Goal: Task Accomplishment & Management: Use online tool/utility

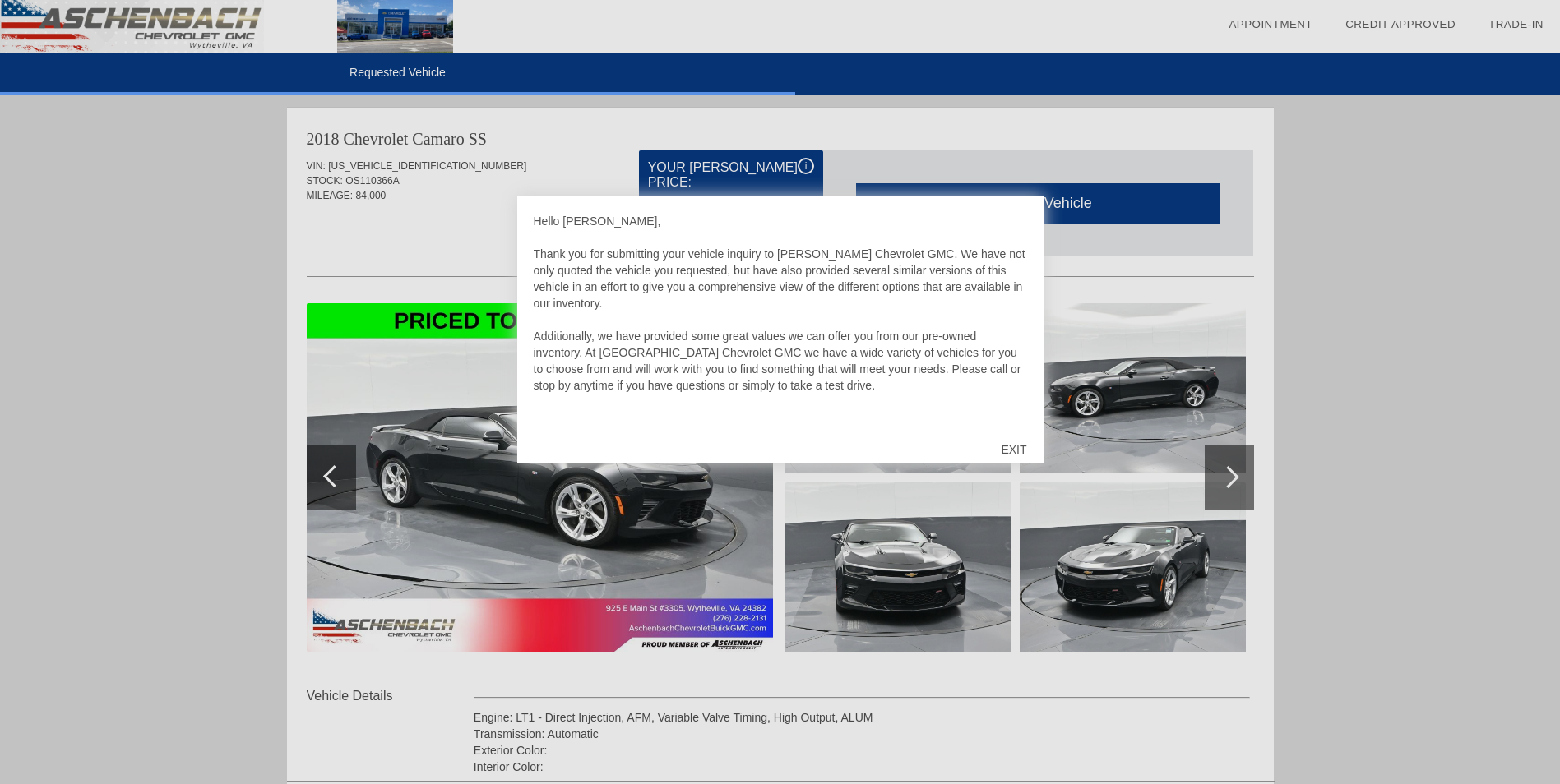
click at [1018, 449] on div "EXIT" at bounding box center [1013, 449] width 59 height 49
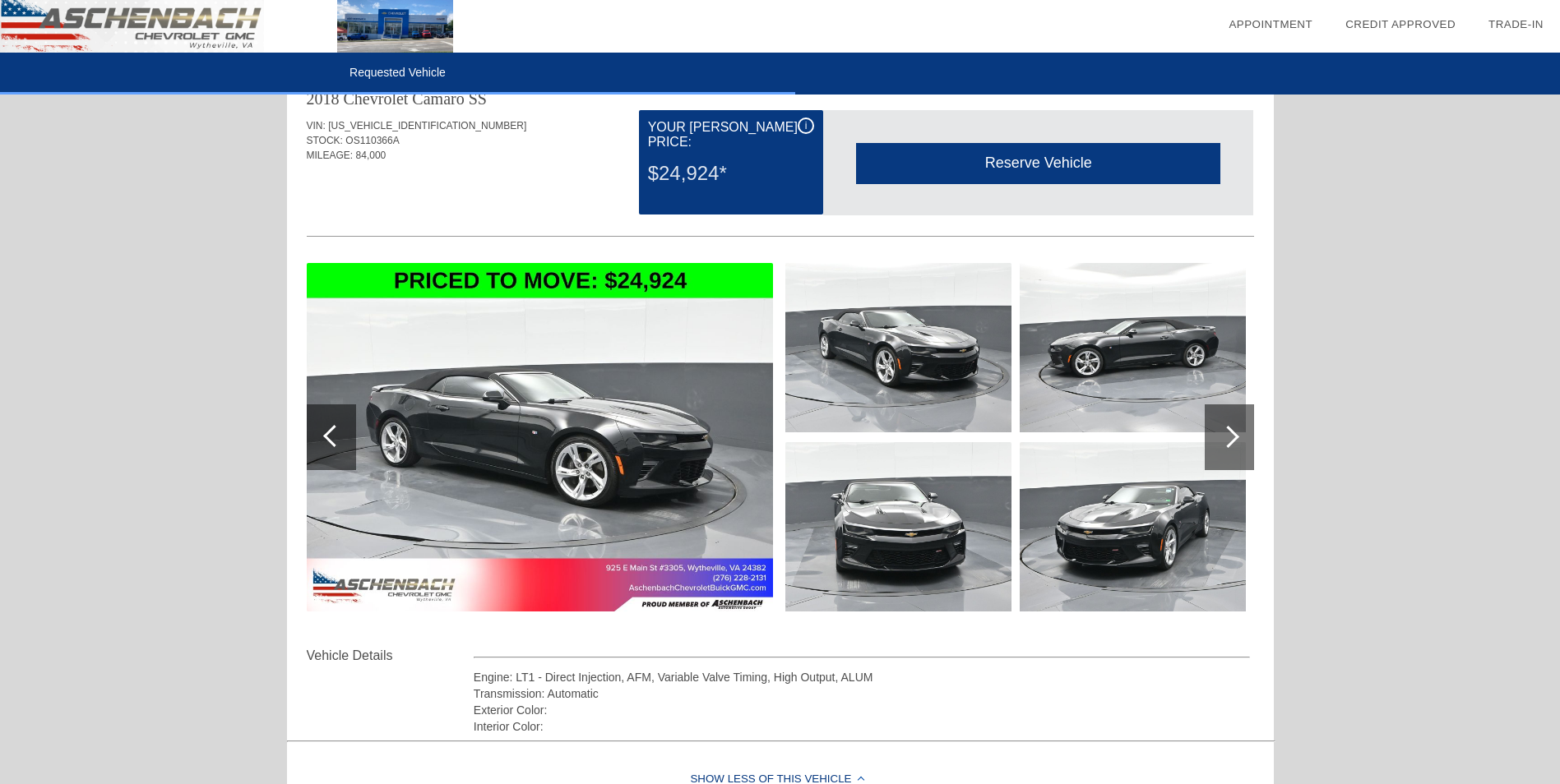
scroll to position [15, 0]
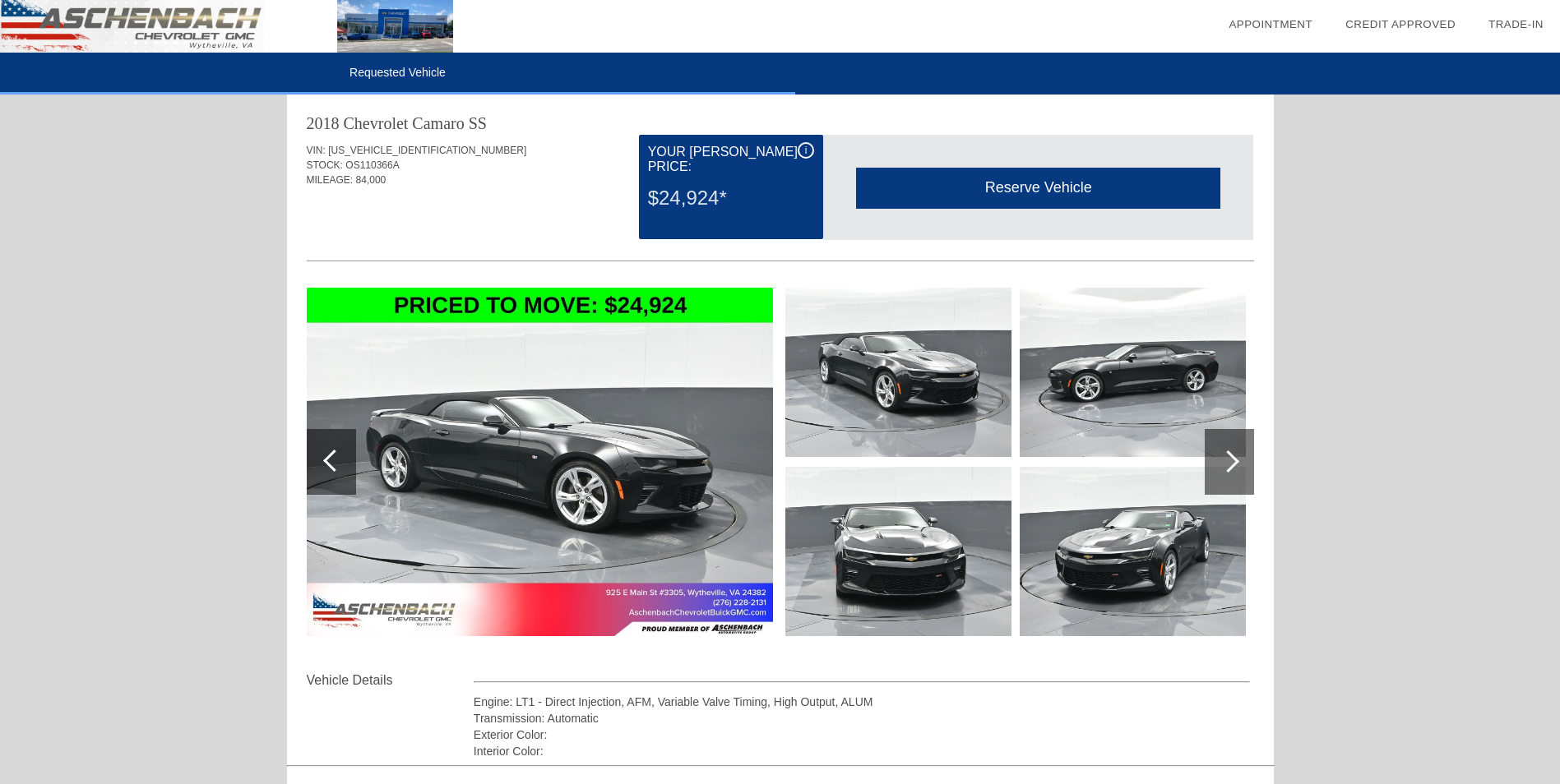
click at [1152, 386] on img at bounding box center [1133, 372] width 227 height 169
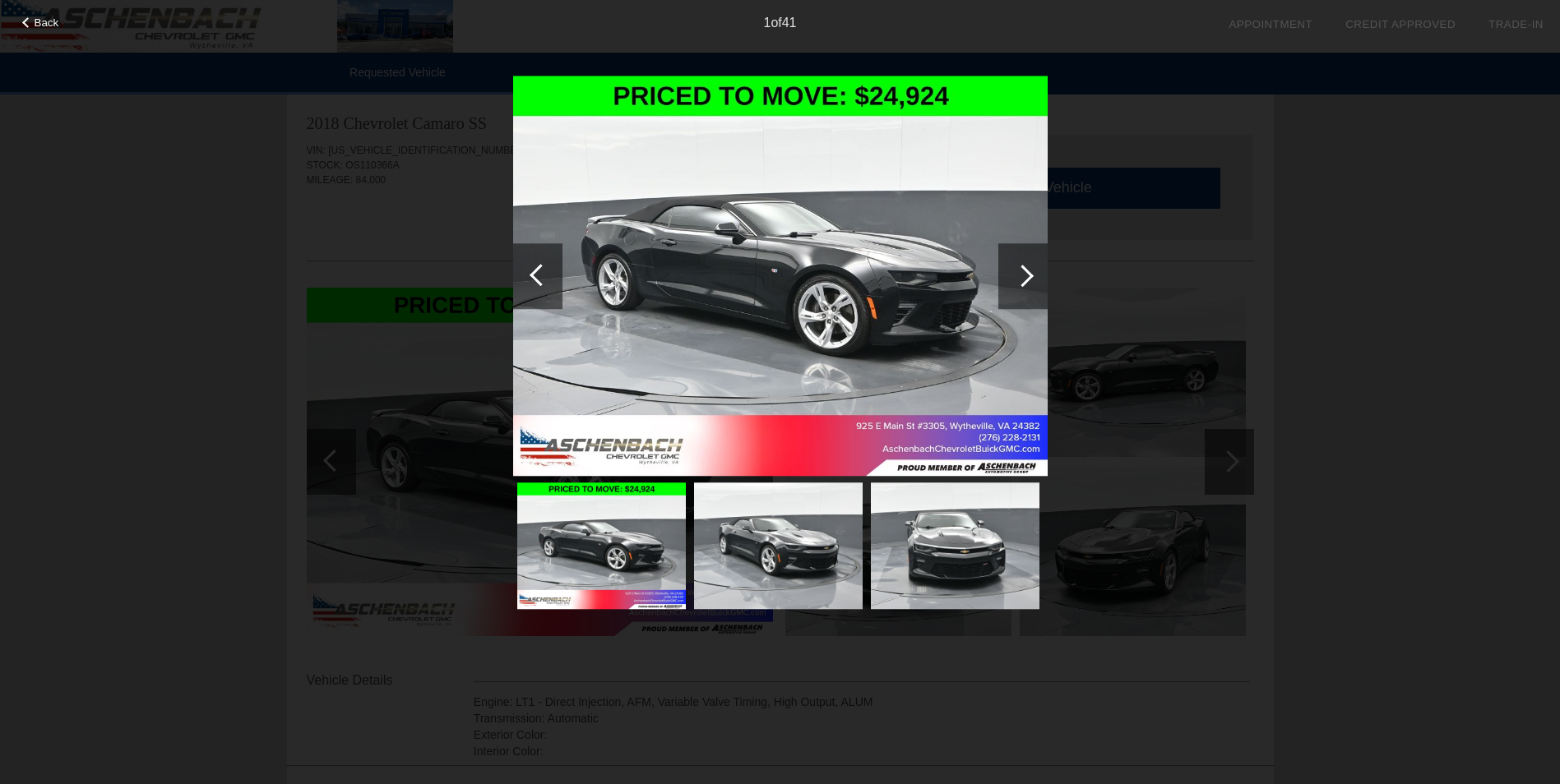
click at [1017, 278] on div at bounding box center [1023, 276] width 22 height 22
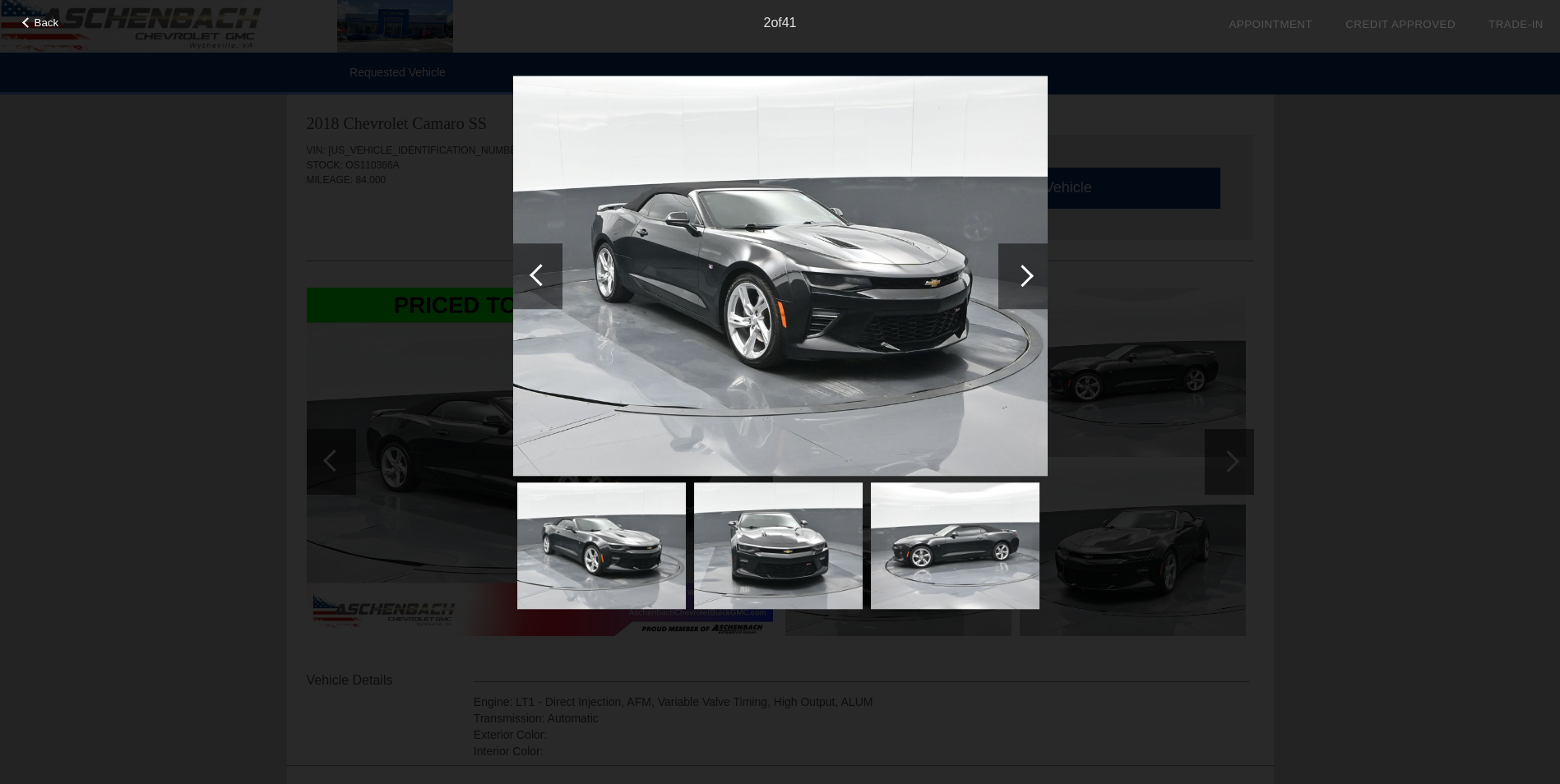
click at [1017, 278] on div at bounding box center [1023, 276] width 22 height 22
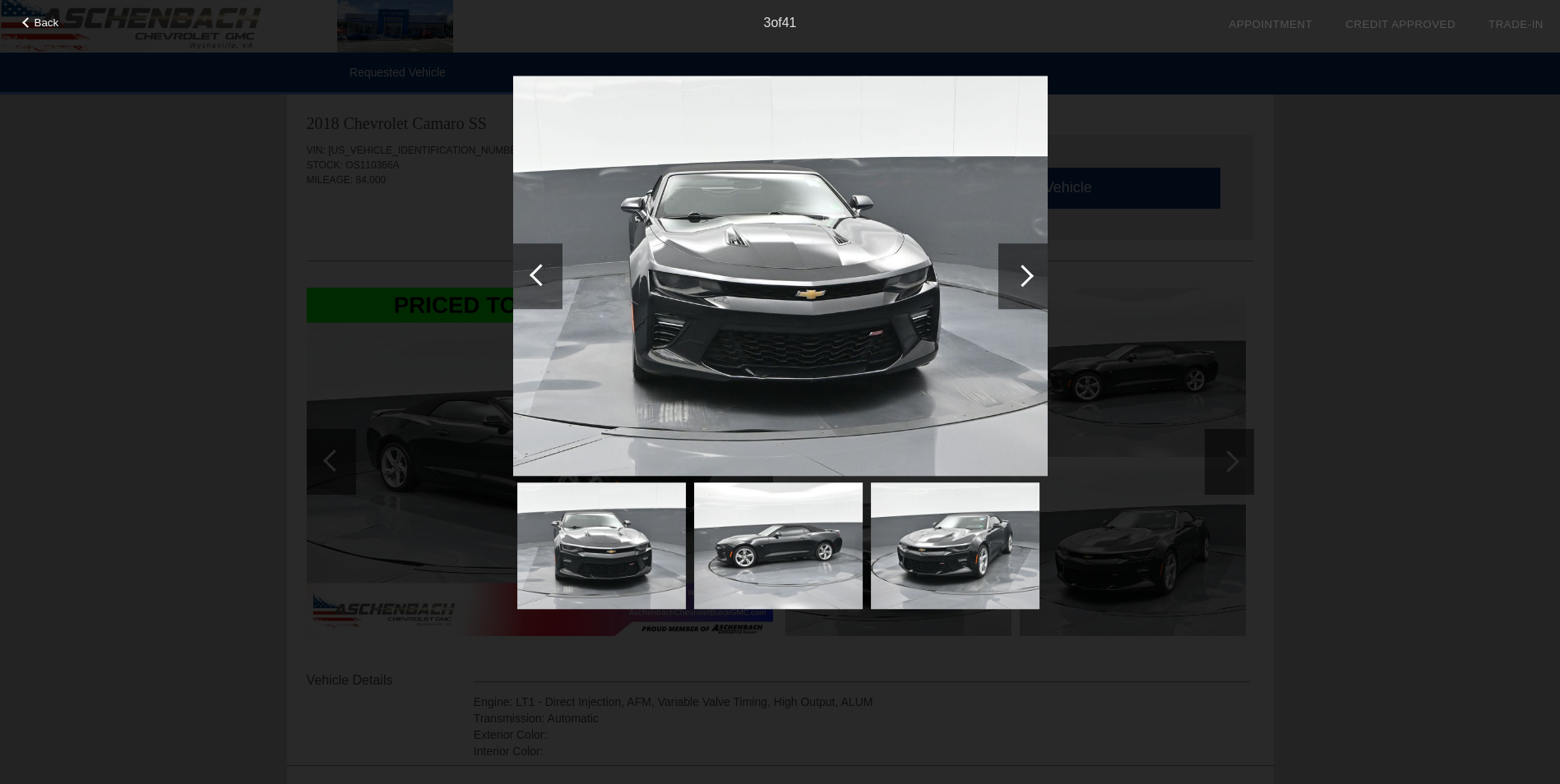
click at [1017, 278] on div at bounding box center [1023, 276] width 22 height 22
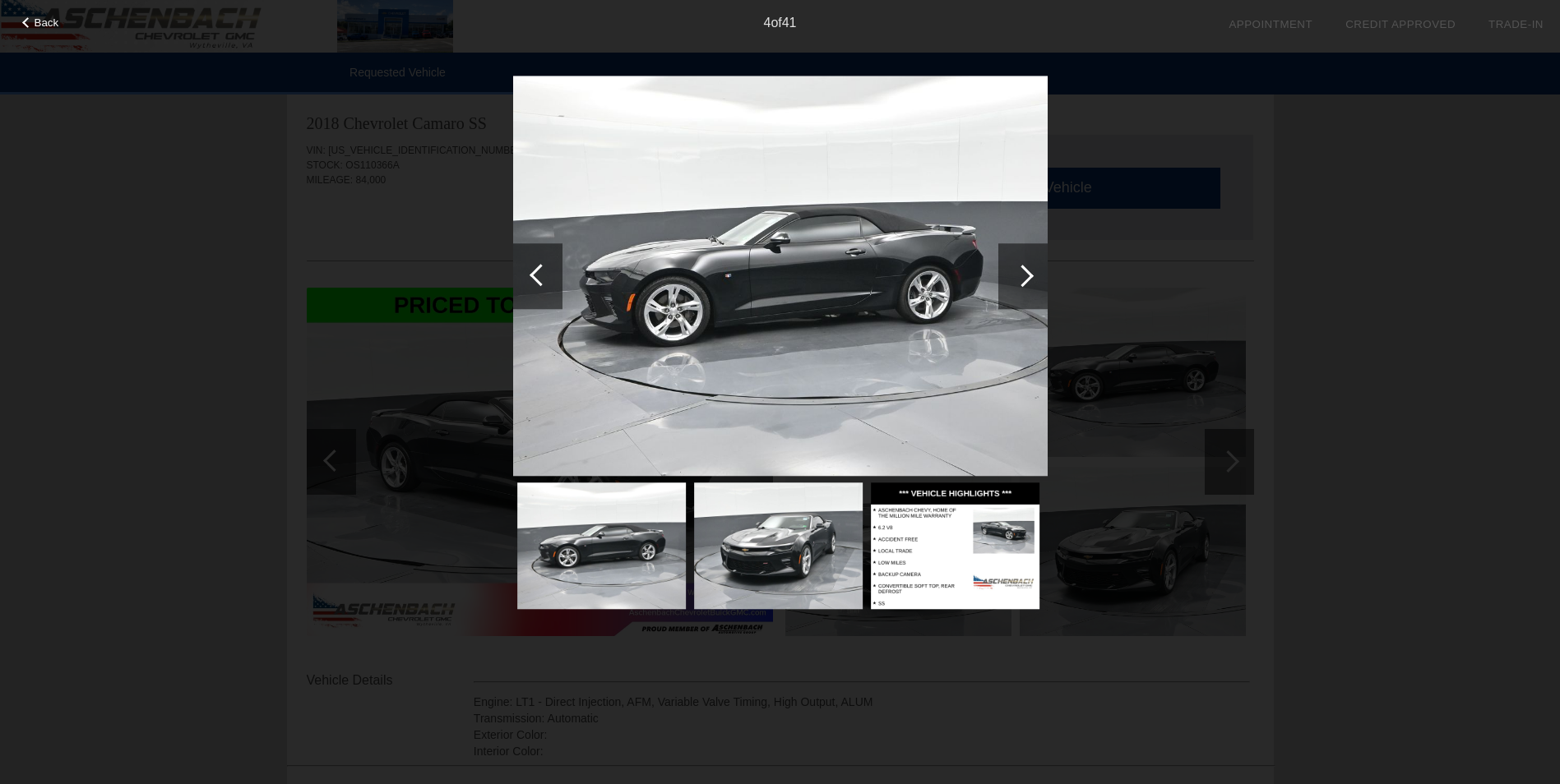
click at [1017, 278] on div at bounding box center [1023, 276] width 22 height 22
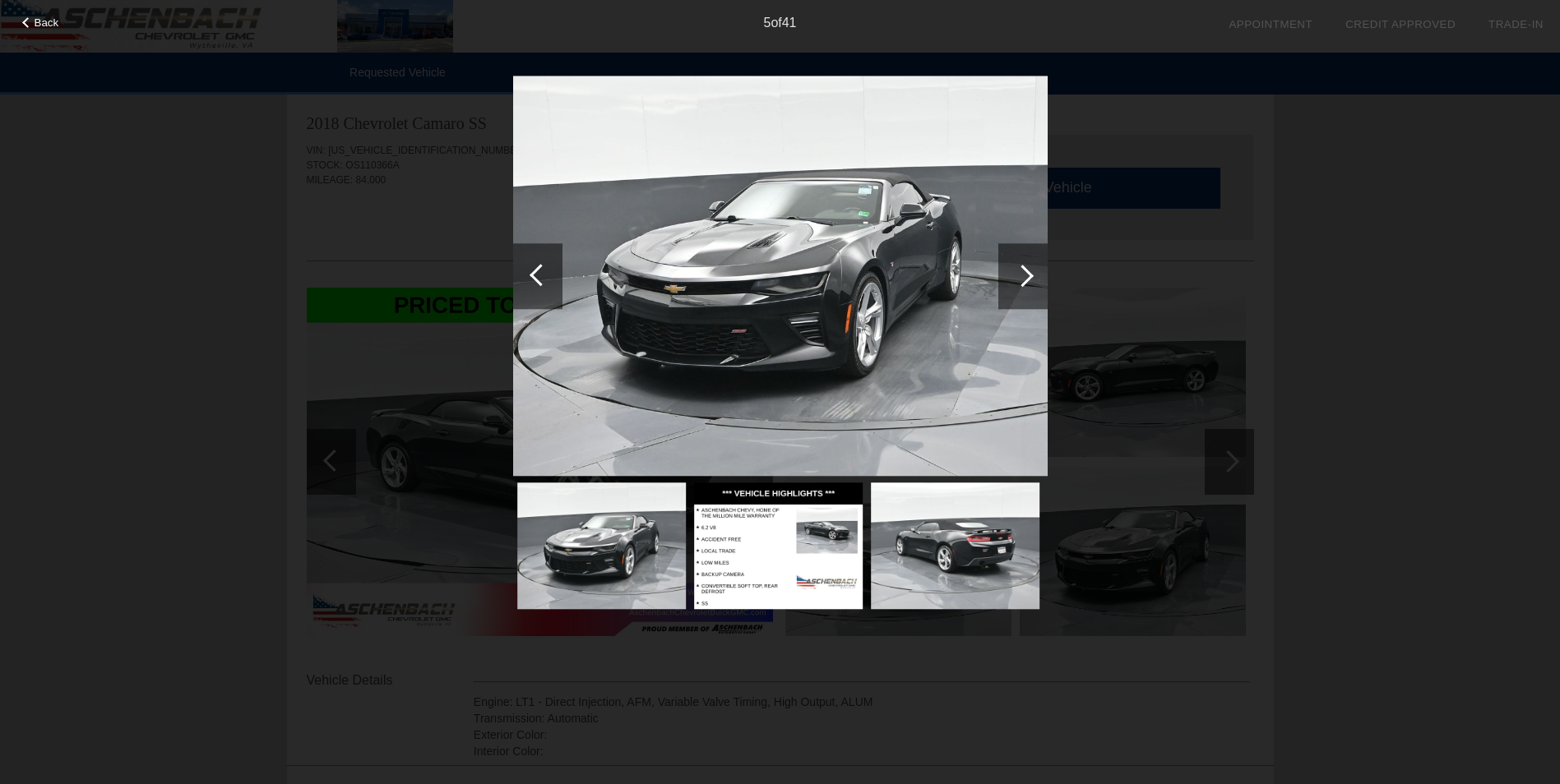
click at [1017, 278] on div at bounding box center [1023, 276] width 22 height 22
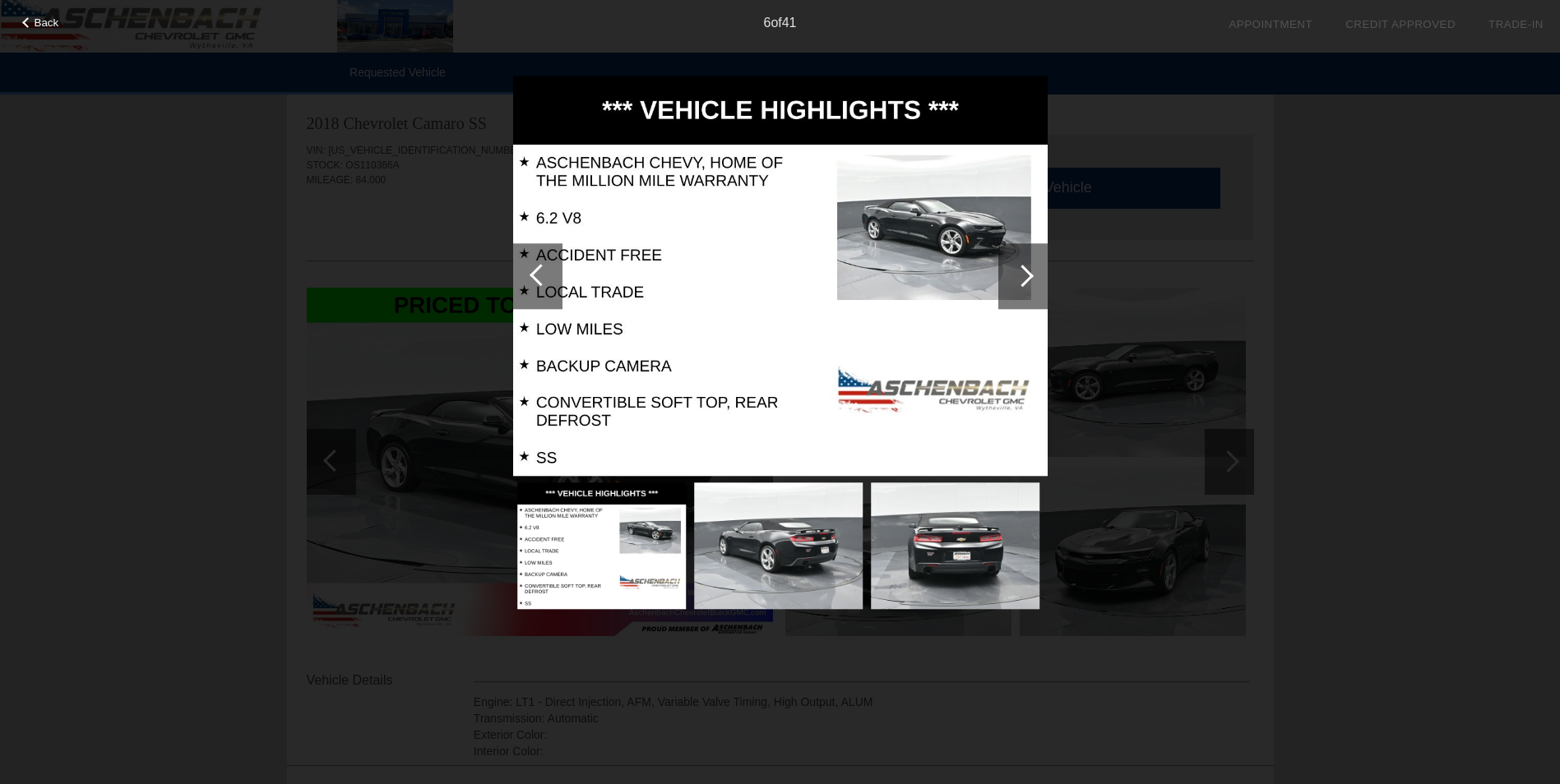
click at [1017, 277] on div at bounding box center [1023, 276] width 22 height 22
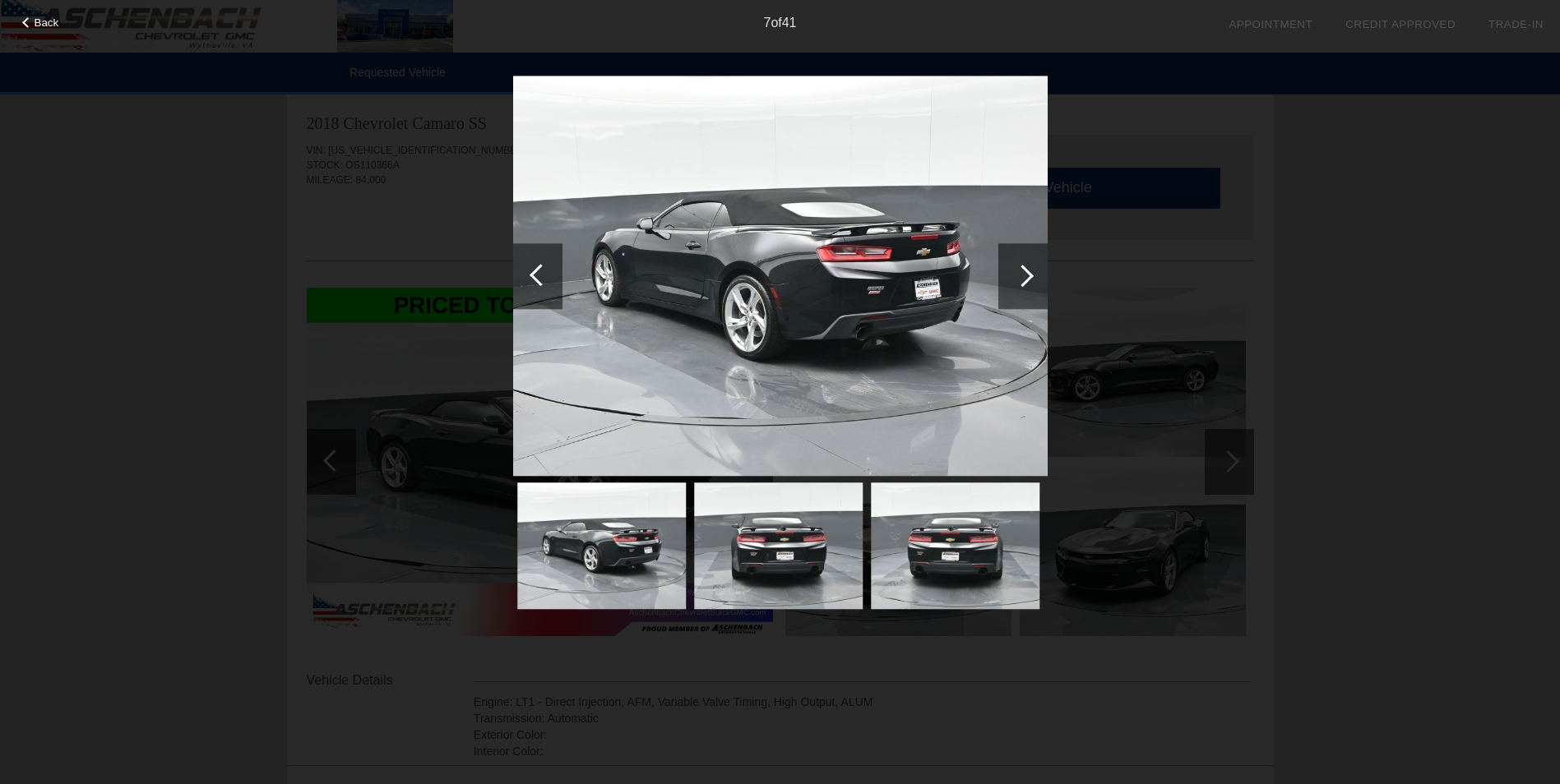
click at [1017, 277] on div at bounding box center [1023, 276] width 22 height 22
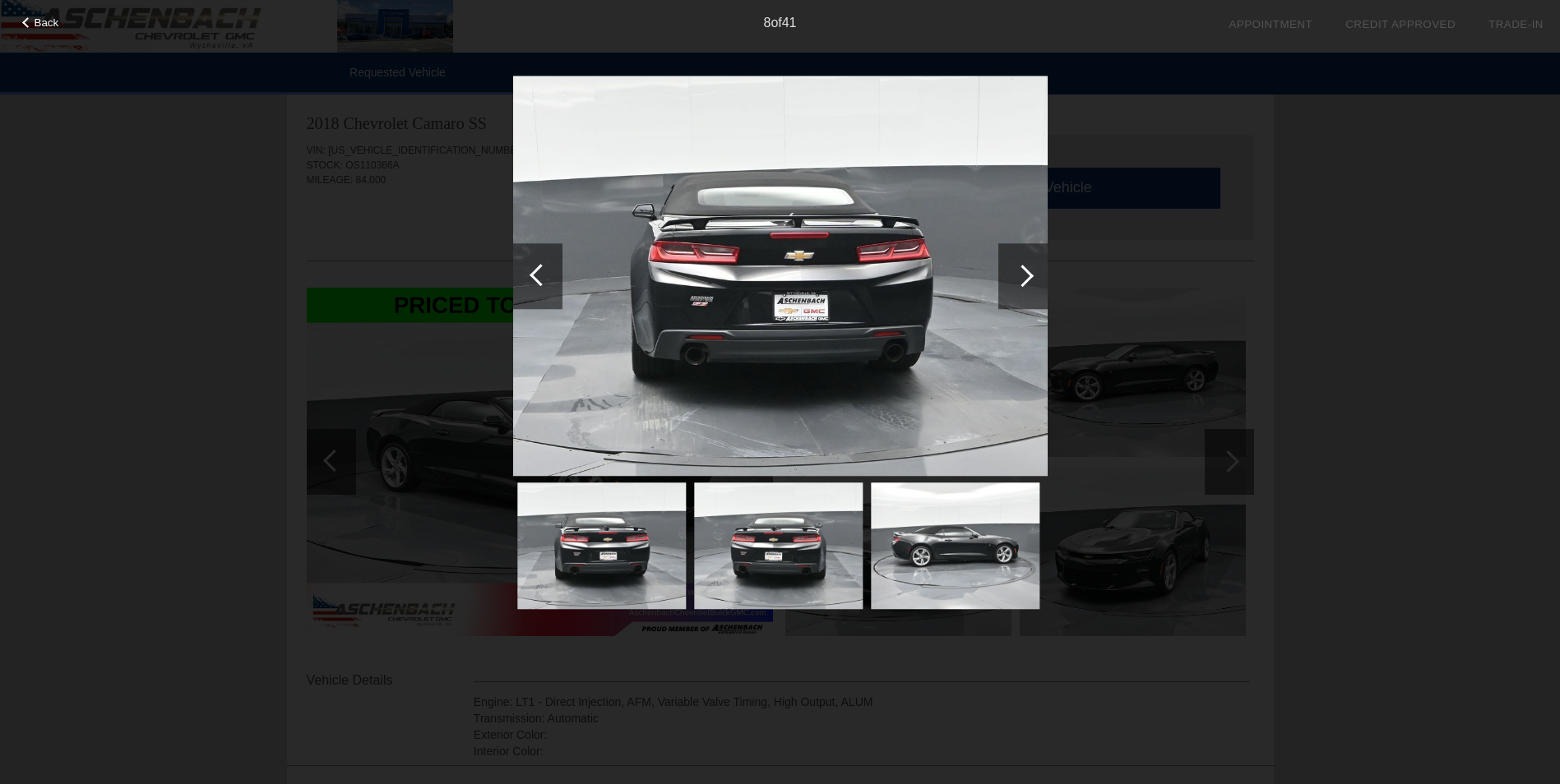
click at [1017, 277] on div at bounding box center [1023, 276] width 22 height 22
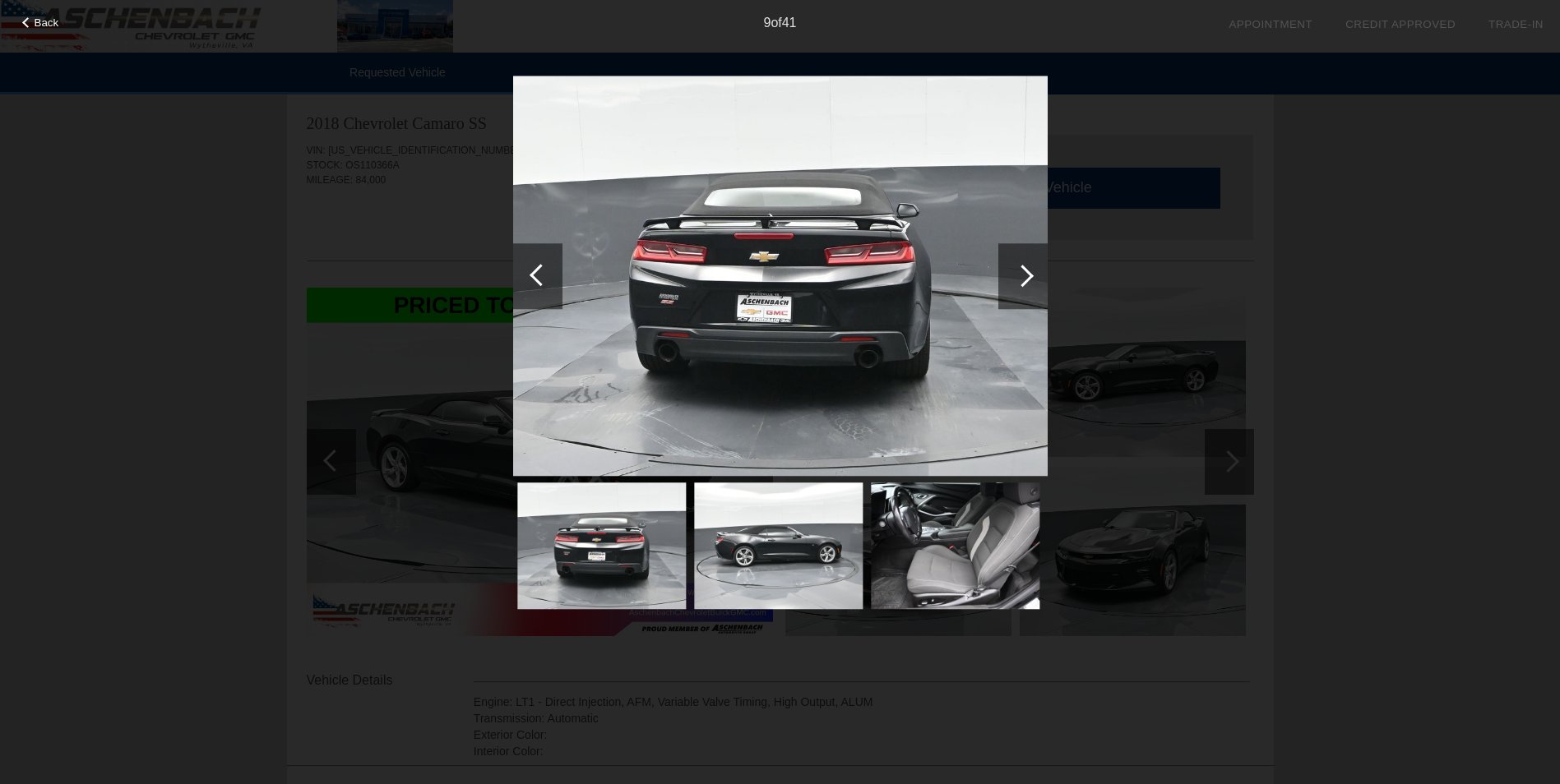
click at [1017, 277] on div at bounding box center [1023, 276] width 22 height 22
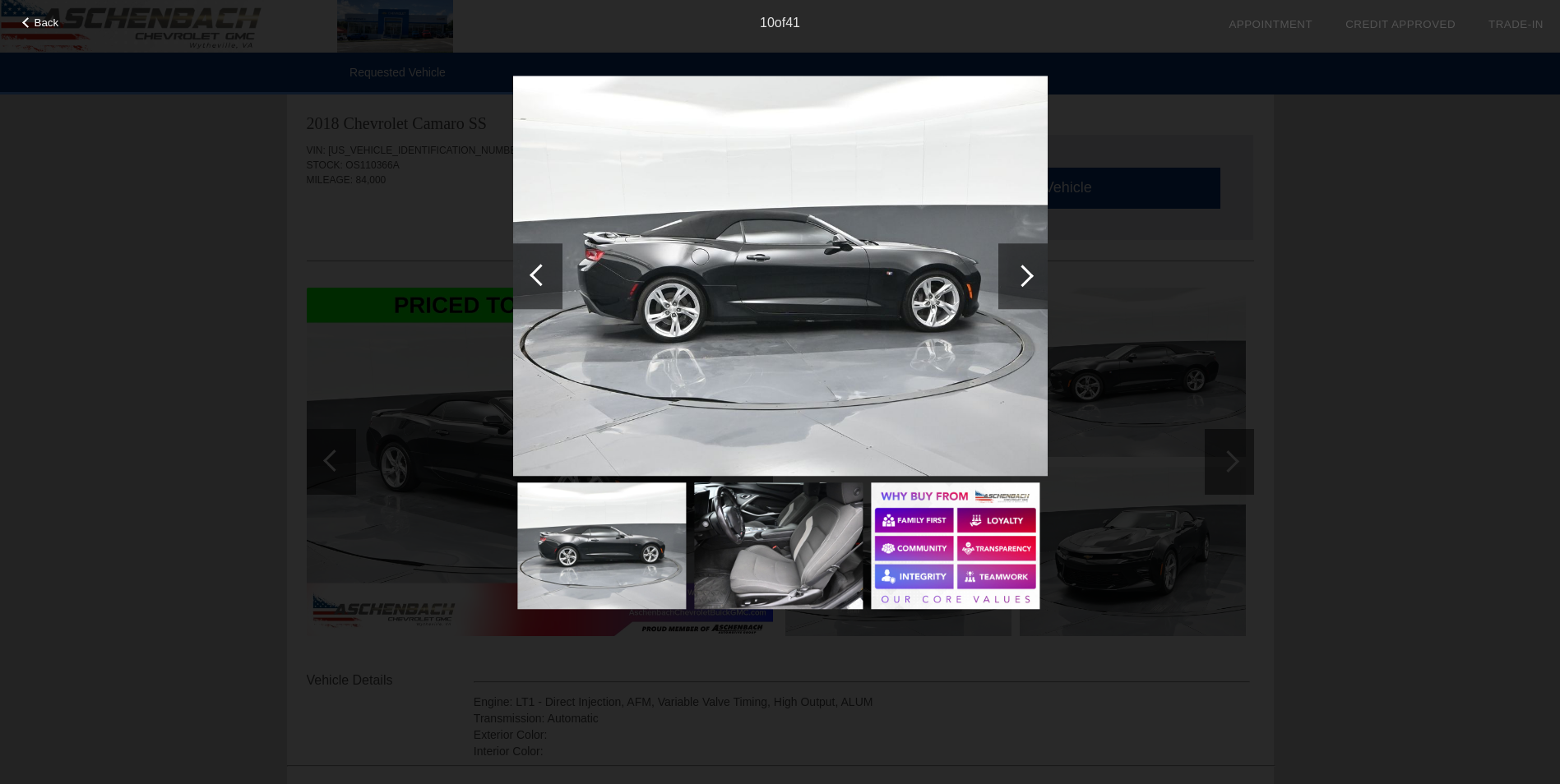
click at [1017, 277] on div at bounding box center [1023, 276] width 22 height 22
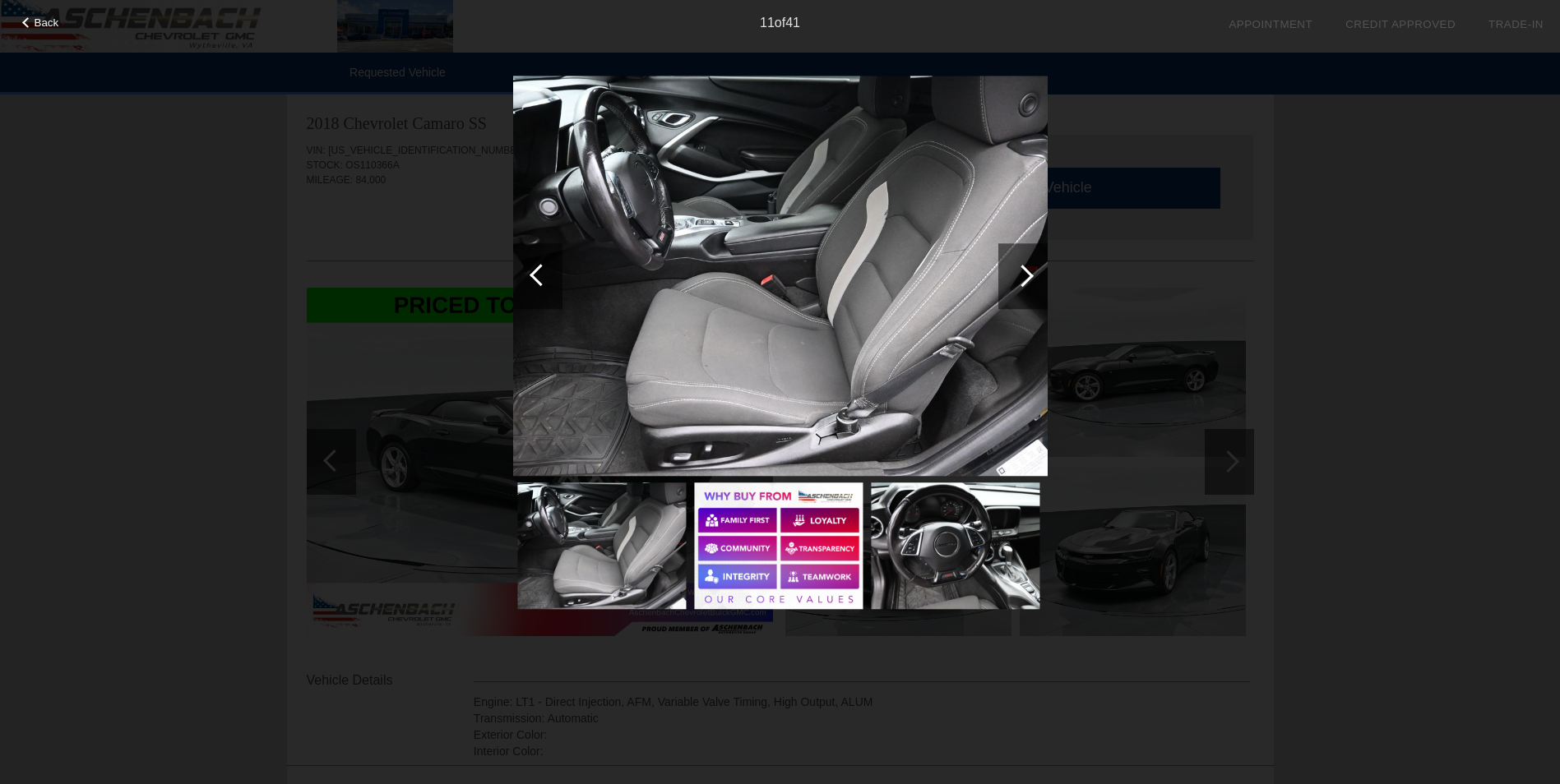
click at [1017, 277] on div at bounding box center [1023, 276] width 22 height 22
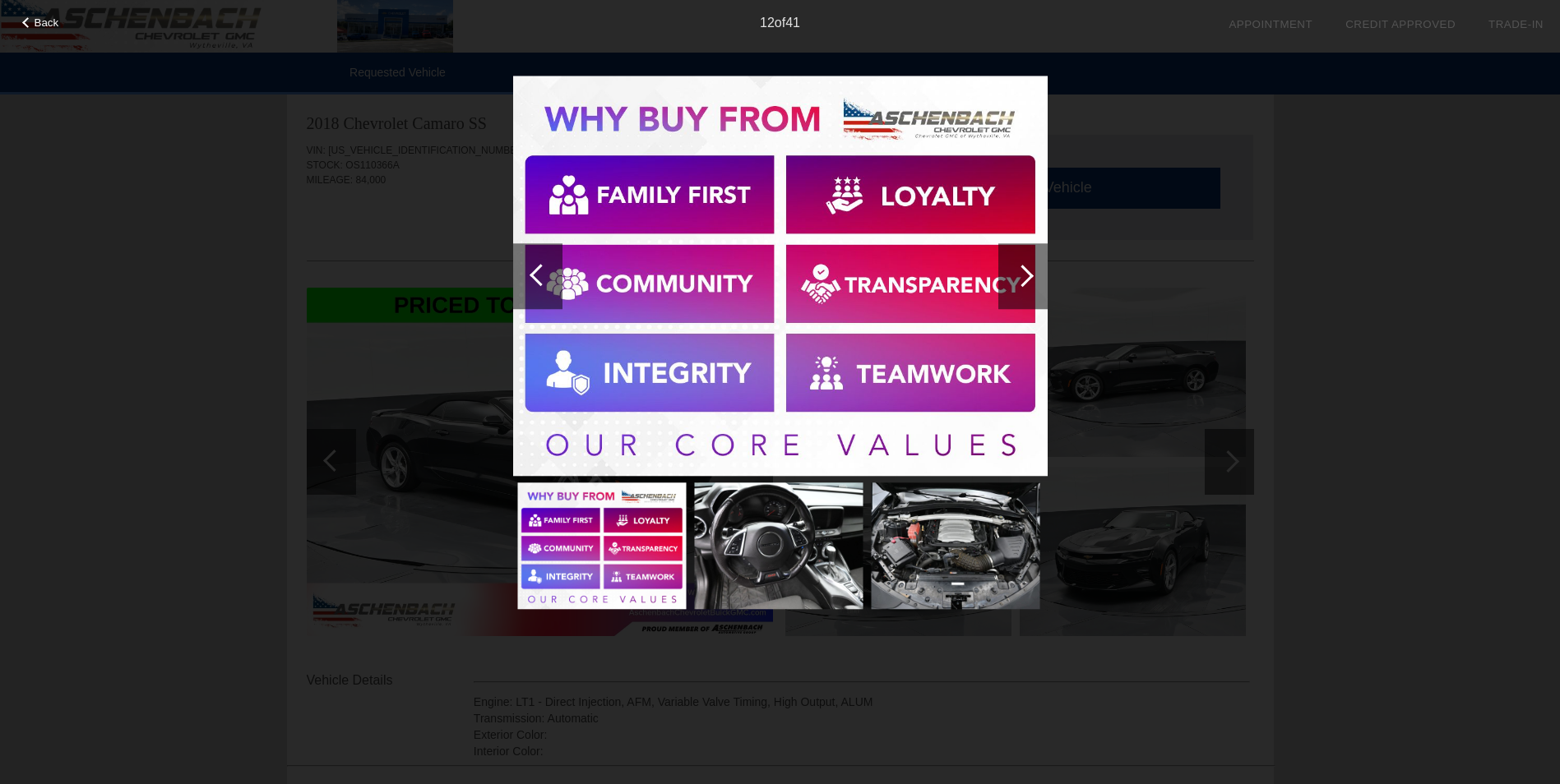
click at [1017, 277] on div at bounding box center [1023, 276] width 22 height 22
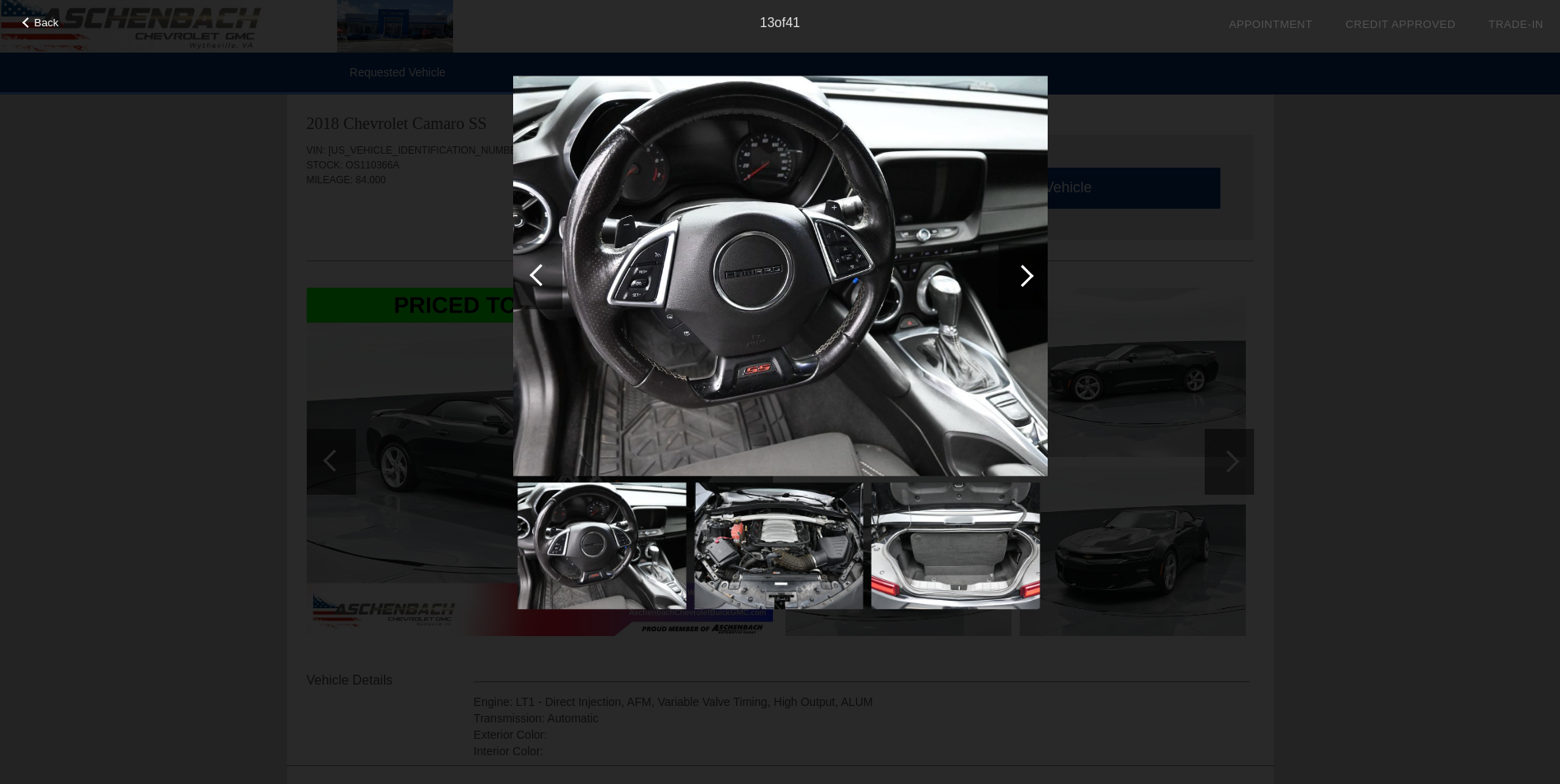
click at [1017, 277] on div at bounding box center [1023, 276] width 22 height 22
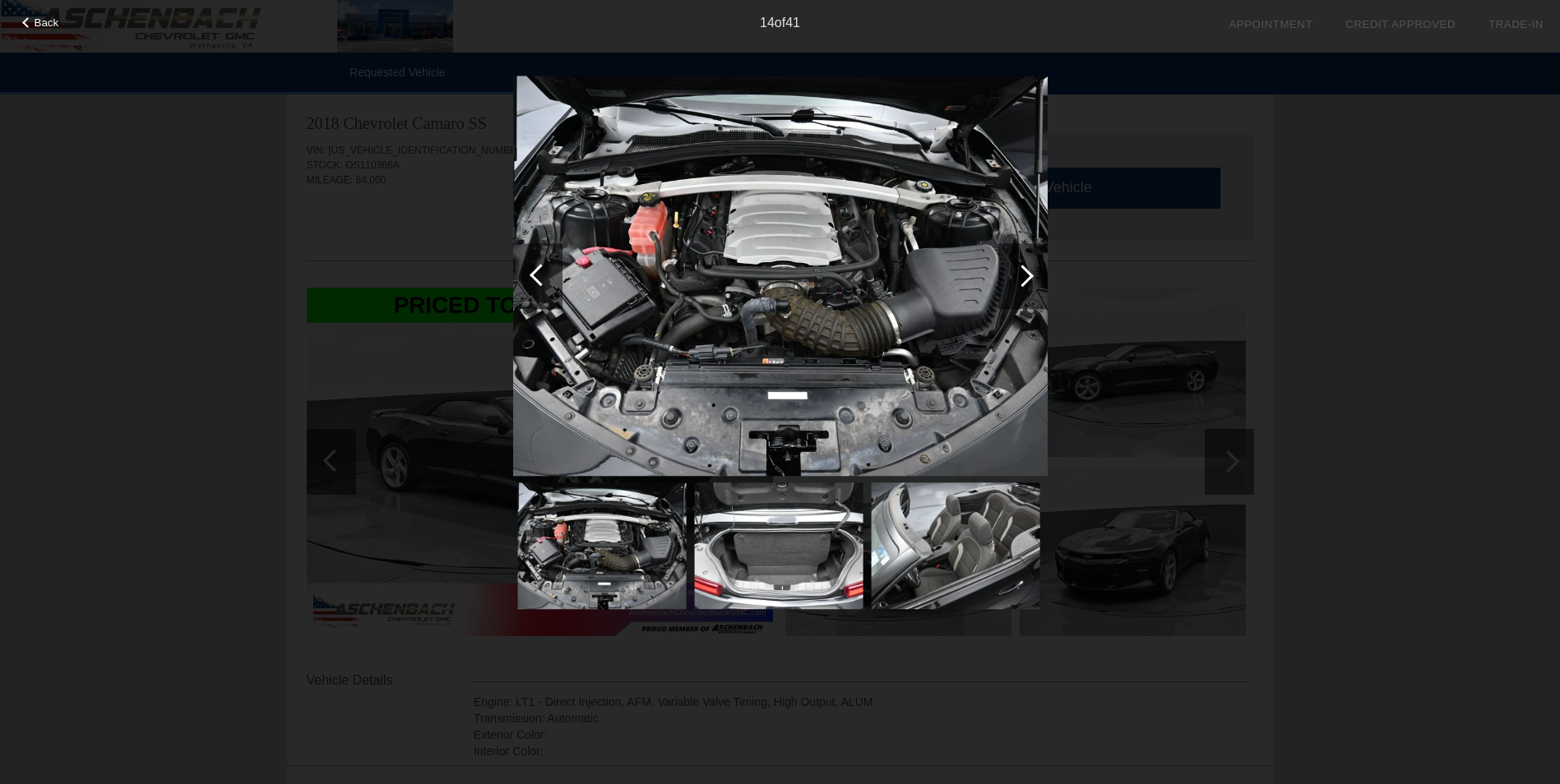
click at [1017, 277] on div at bounding box center [1023, 276] width 22 height 22
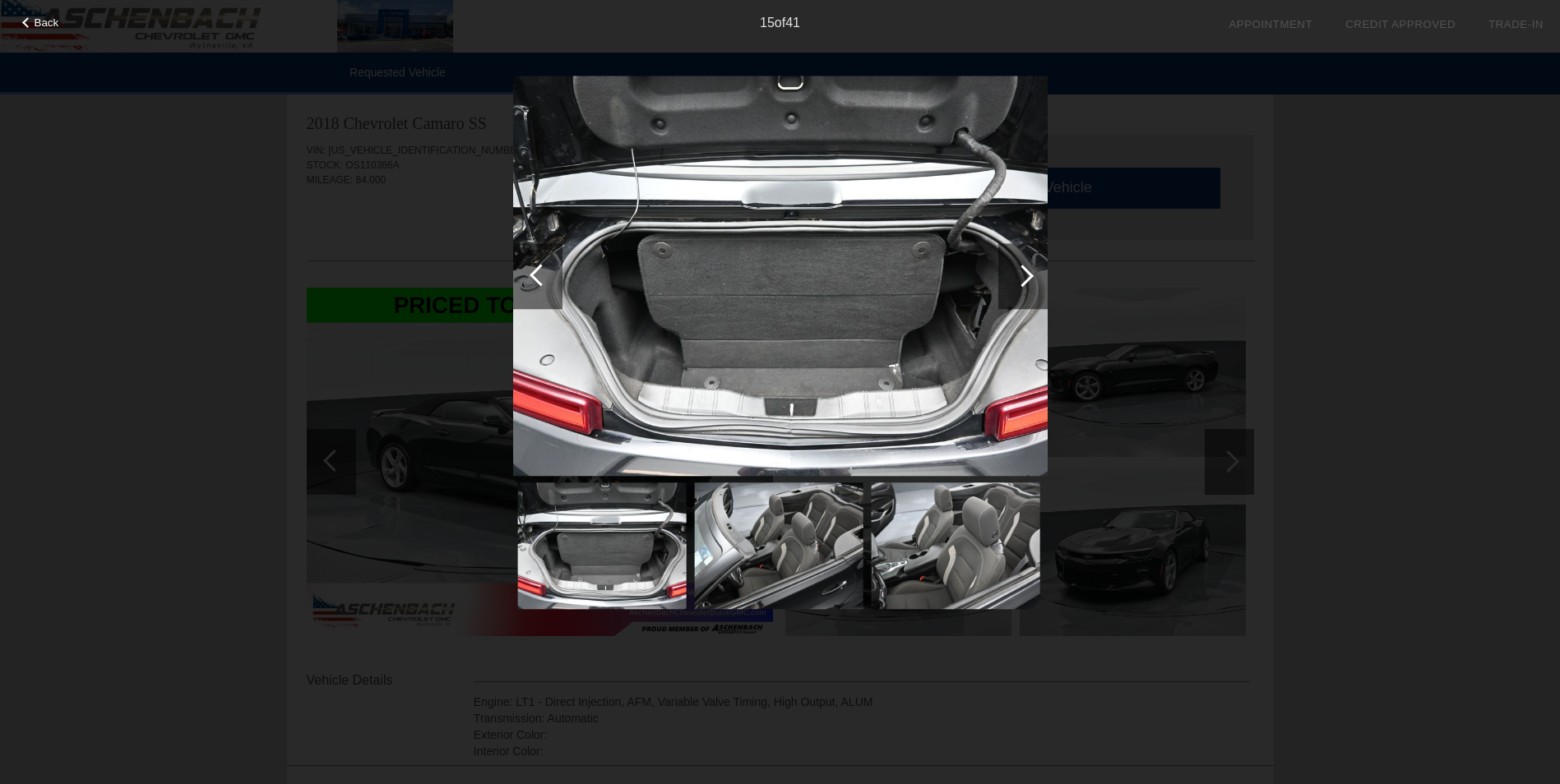
click at [1017, 277] on div at bounding box center [1023, 276] width 22 height 22
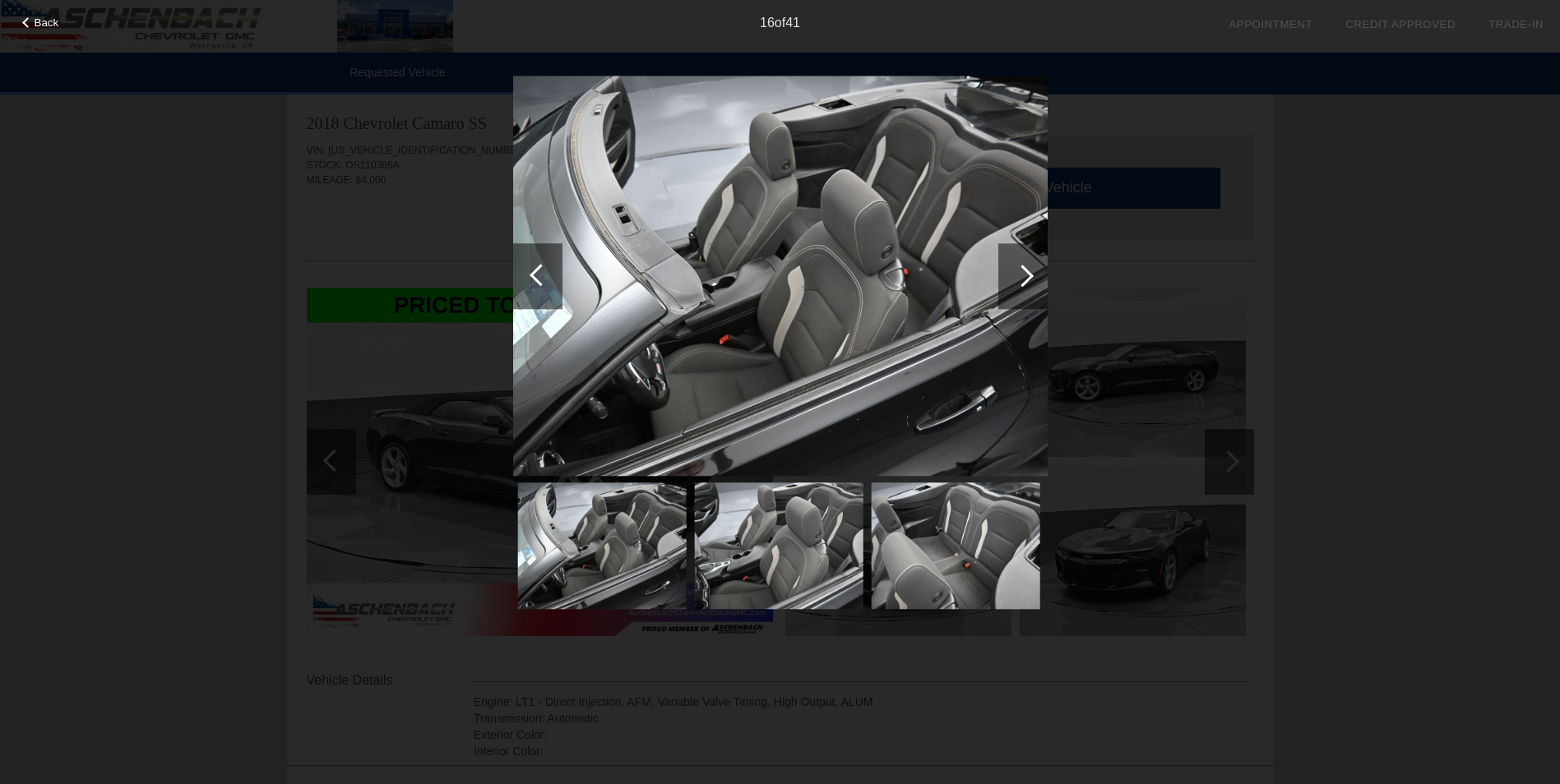
click at [1017, 277] on div at bounding box center [1023, 276] width 22 height 22
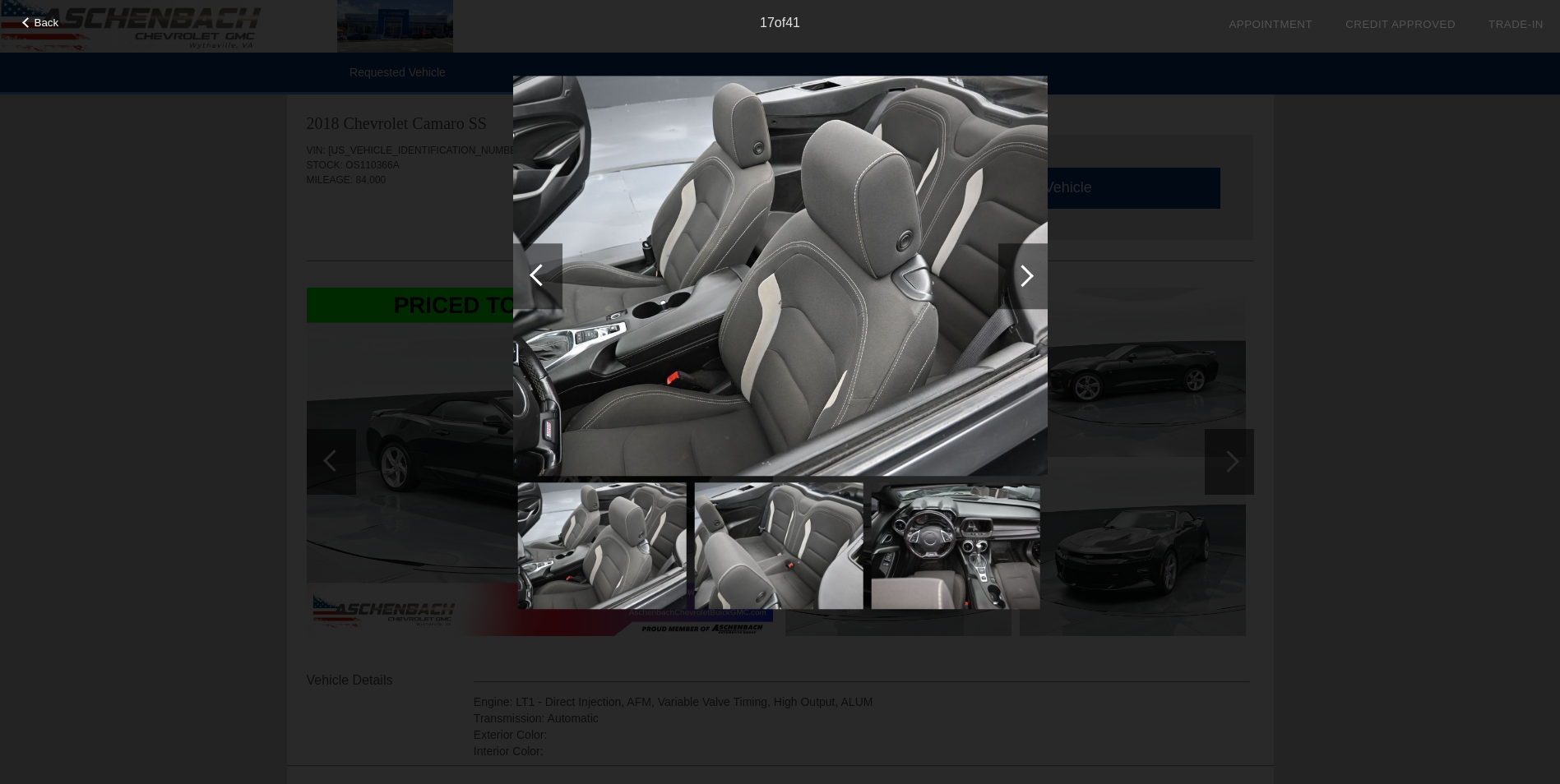
click at [1017, 277] on div at bounding box center [1023, 276] width 22 height 22
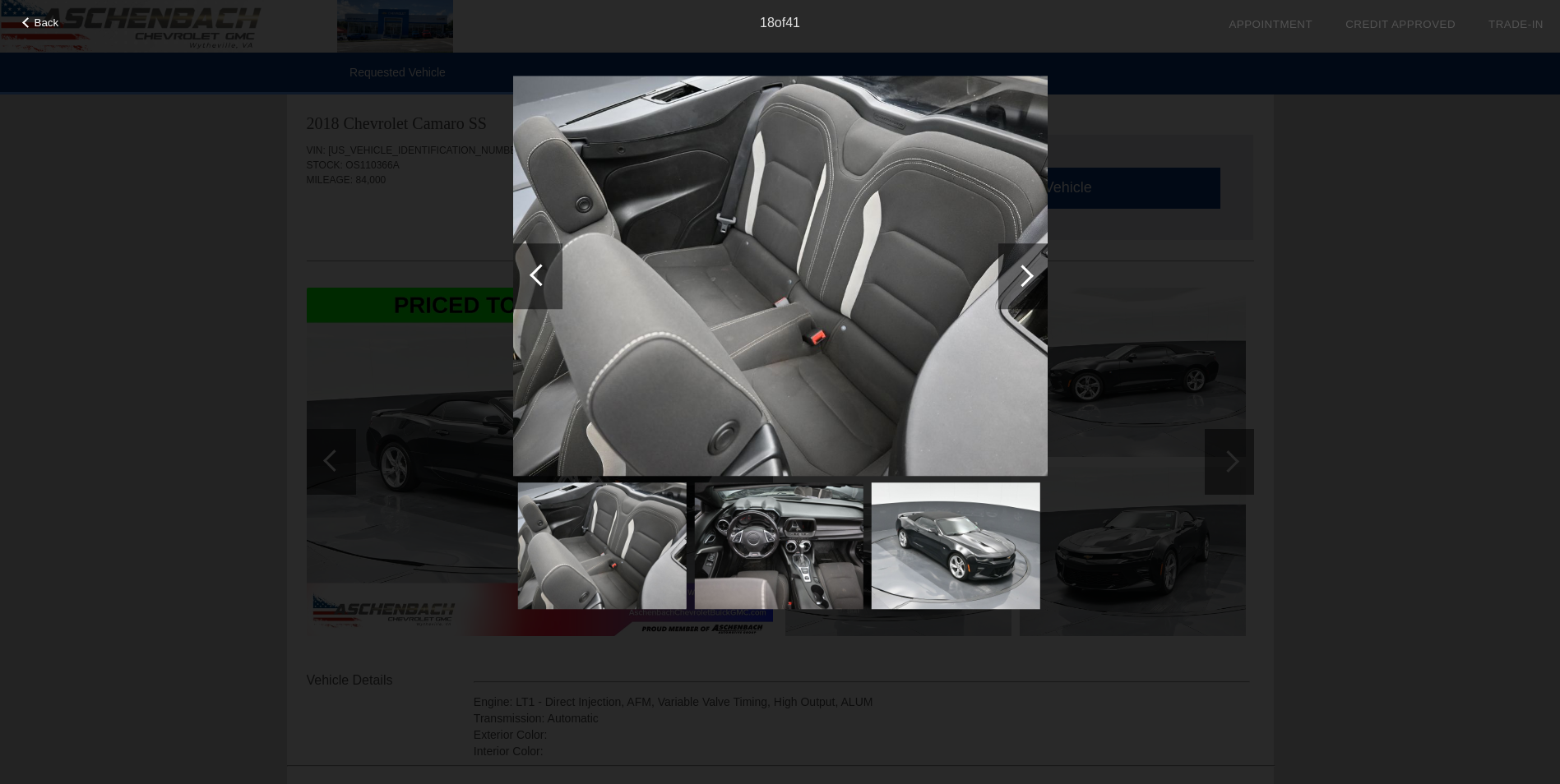
click at [1017, 277] on div at bounding box center [1023, 276] width 22 height 22
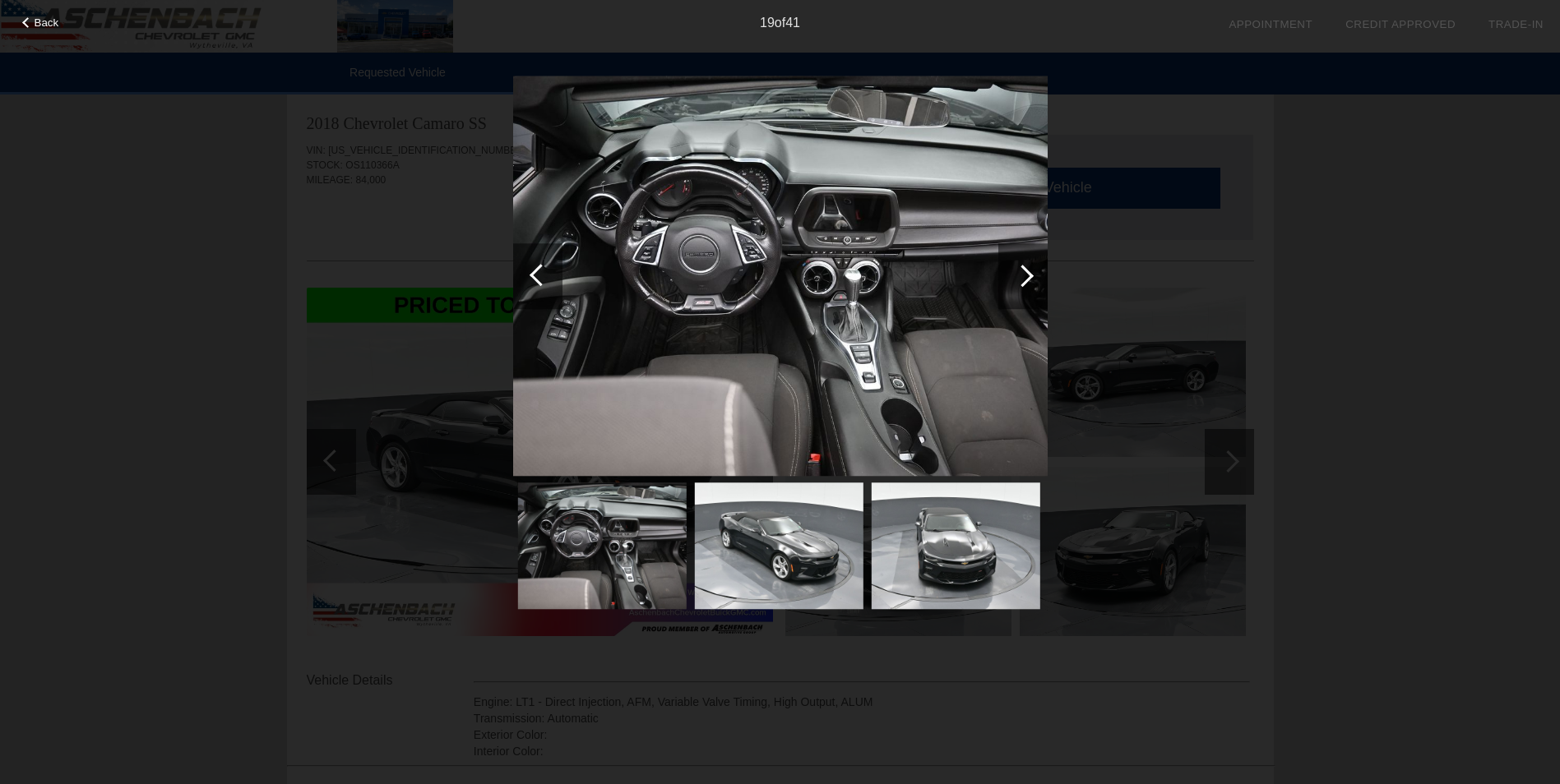
click at [1017, 277] on div at bounding box center [1023, 276] width 22 height 22
